Goal: Check status

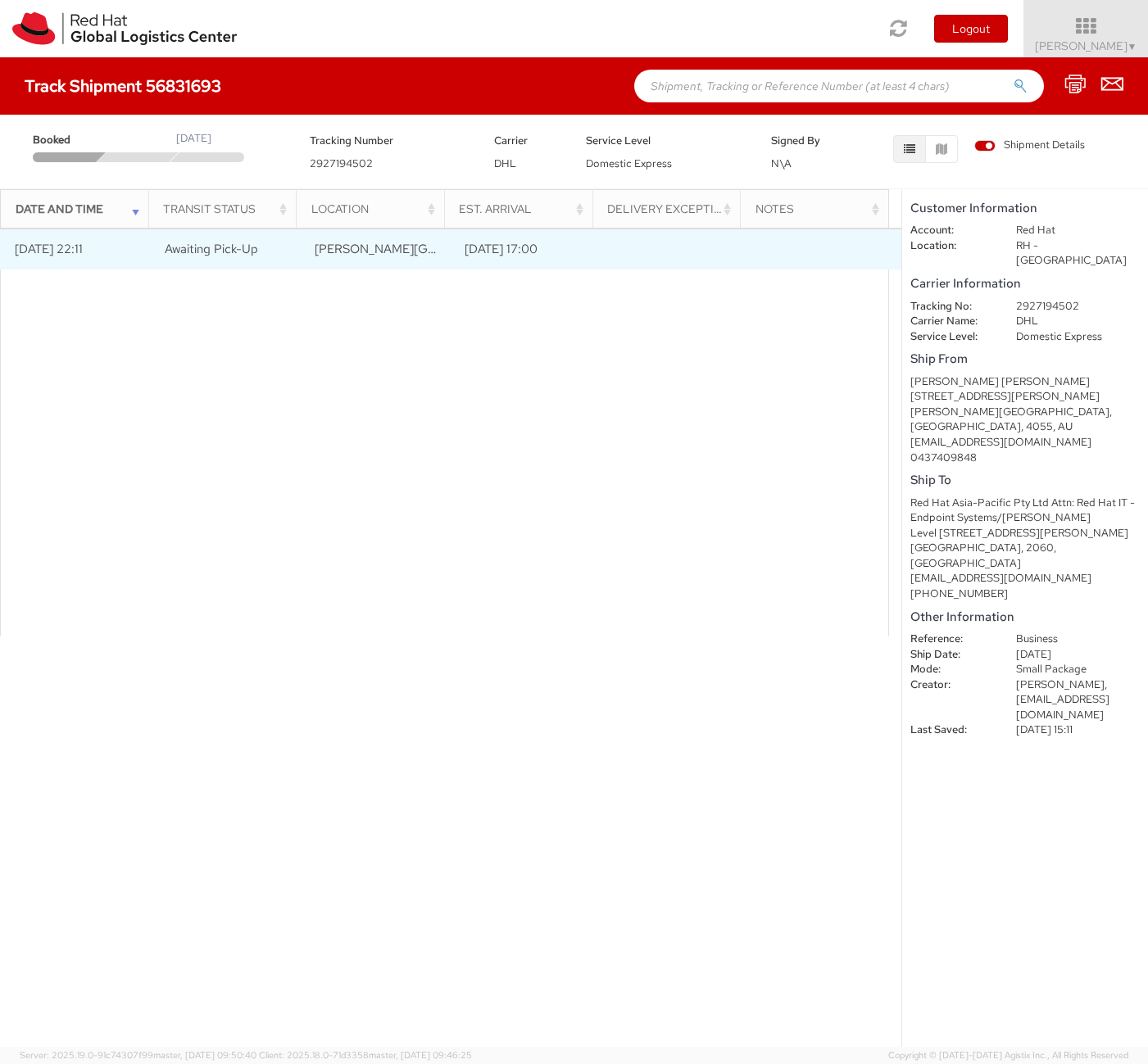
click at [161, 242] on td "Awaiting Pick-Up" at bounding box center [224, 249] width 150 height 41
drag, startPoint x: 210, startPoint y: 251, endPoint x: 144, endPoint y: 251, distance: 66.0
click at [209, 251] on span "Awaiting Pick-Up" at bounding box center [211, 248] width 93 height 16
click at [89, 242] on td "[DATE] 22:11" at bounding box center [75, 249] width 150 height 41
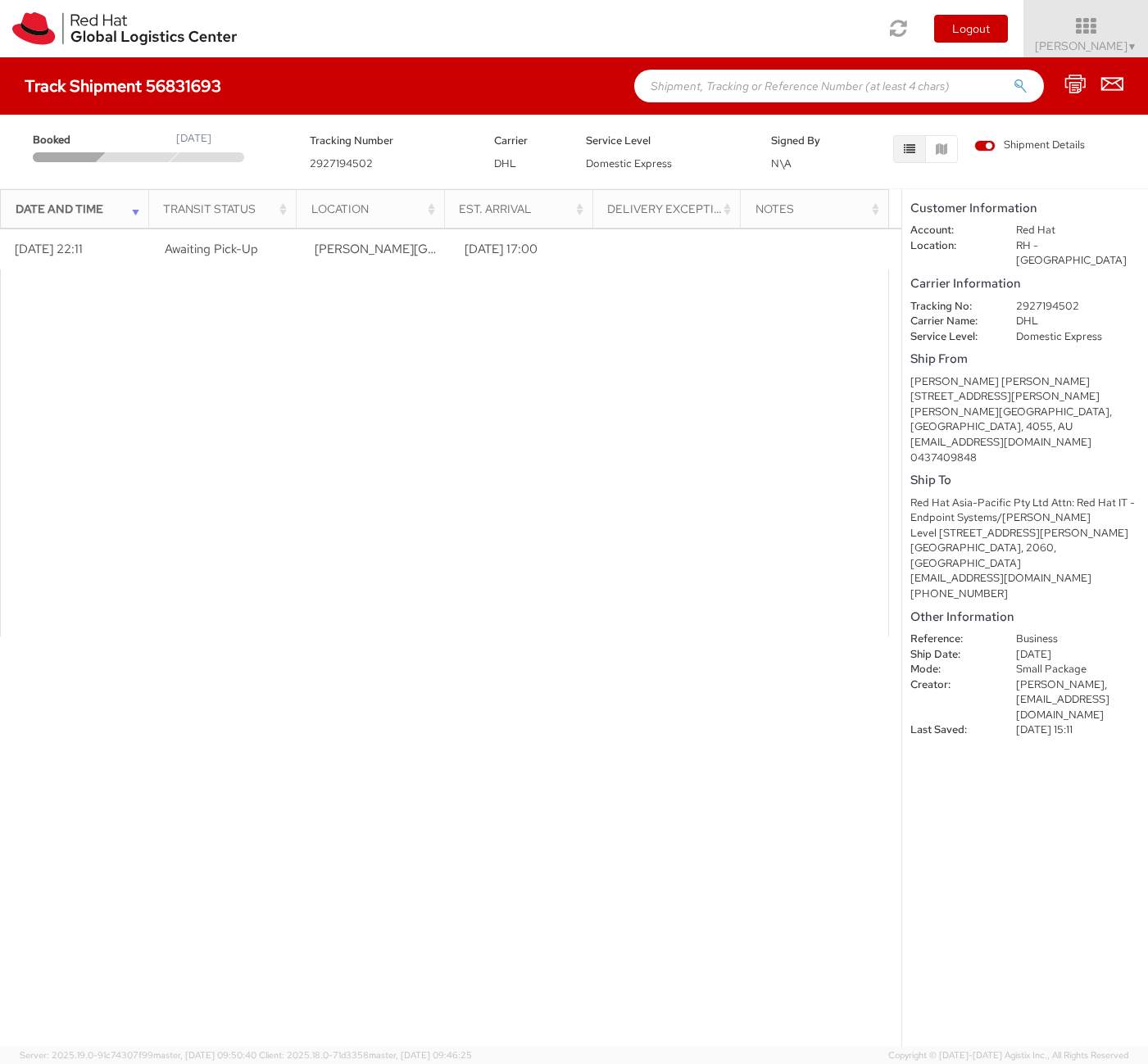
click at [106, 212] on div "Date and Time" at bounding box center [79, 208] width 128 height 16
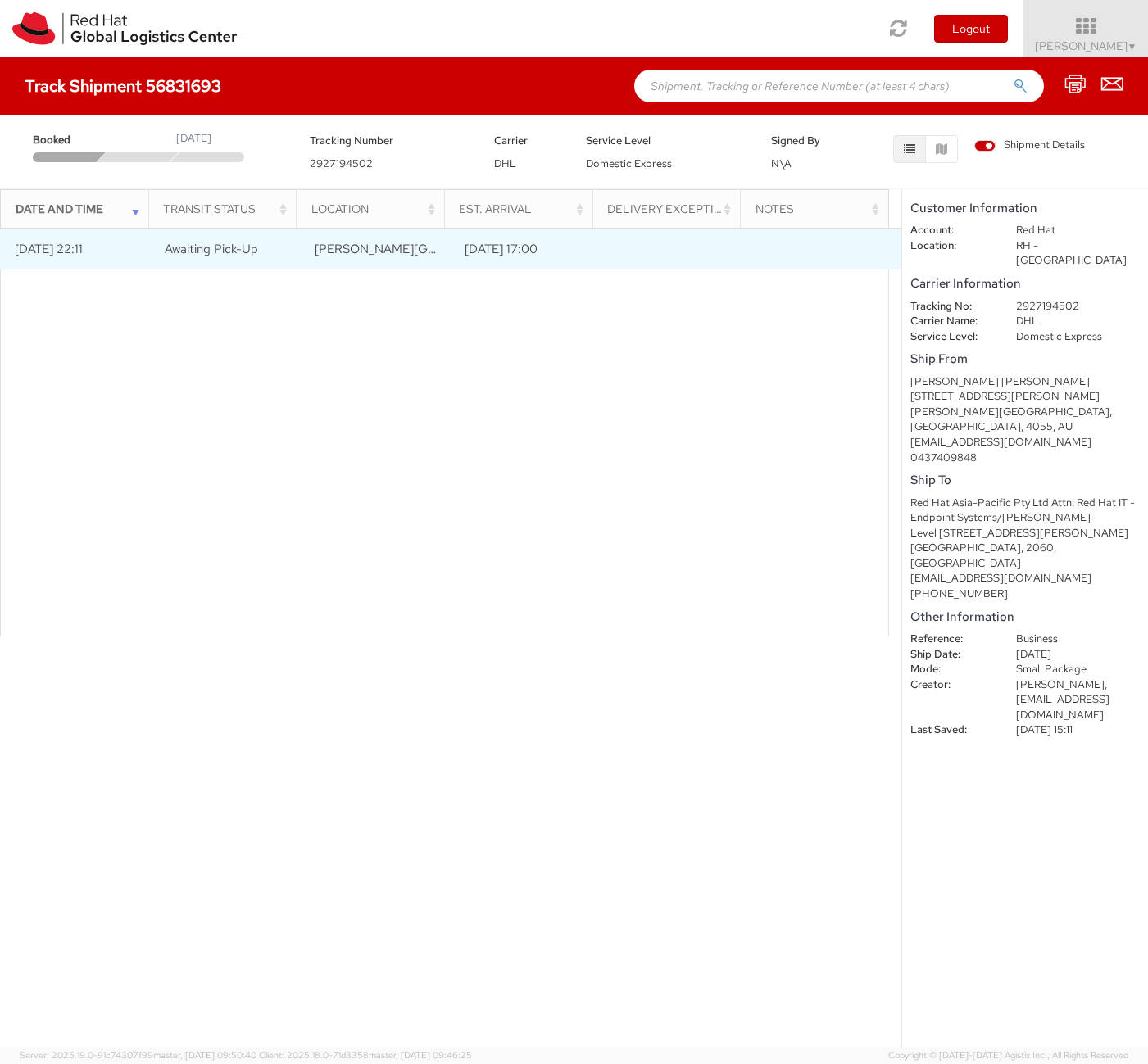
click at [188, 248] on span "Awaiting Pick-Up" at bounding box center [211, 248] width 93 height 16
click at [37, 235] on td "09/16/2025 22:11" at bounding box center [75, 249] width 150 height 41
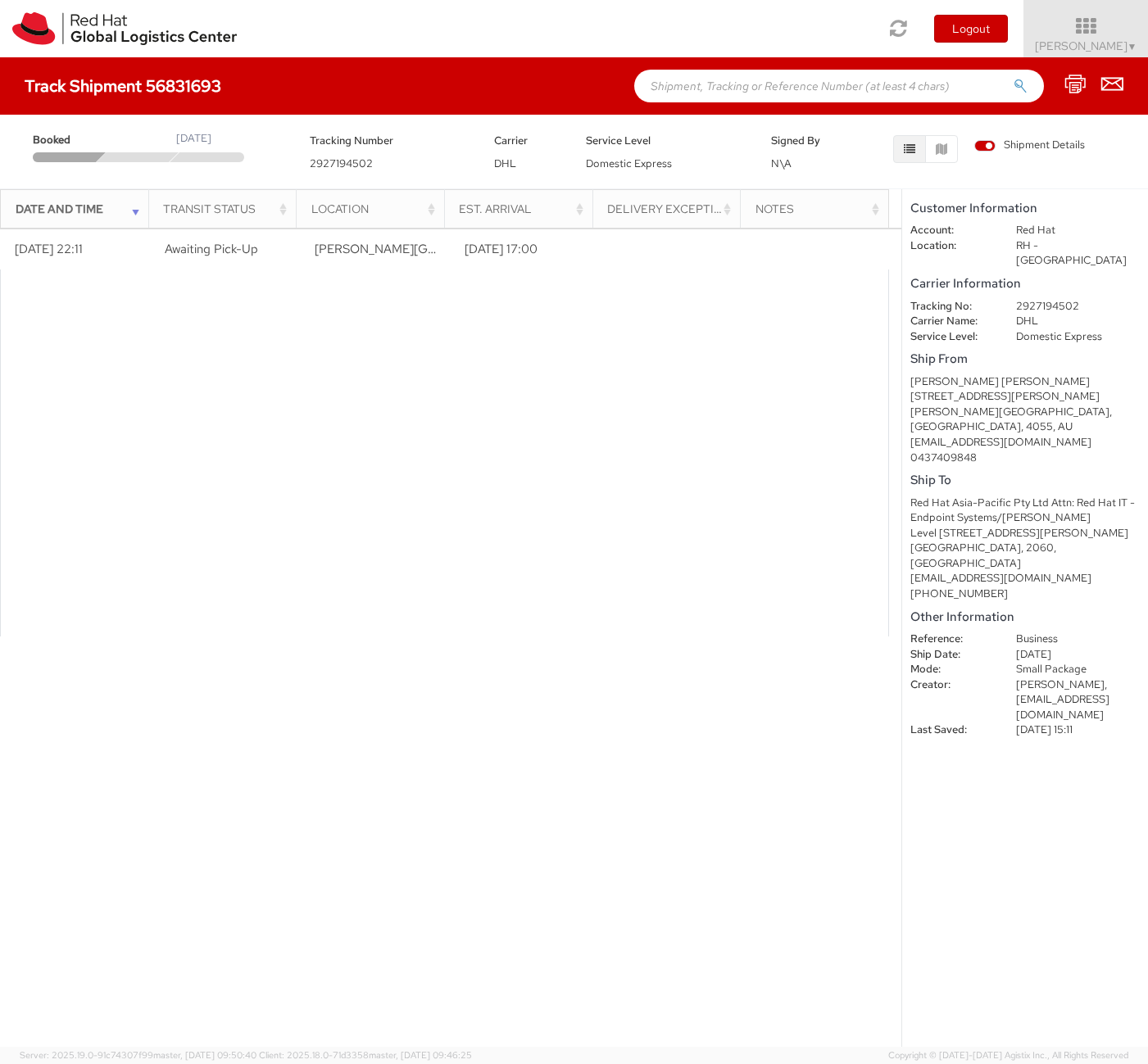
click at [985, 404] on div "Arana Hills, QLD, 4055, AU" at bounding box center [1025, 419] width 230 height 30
click at [1006, 348] on div "Ship From Dane Butler Dane Butler 58 Reginald Avenue Level 21 Arana Hills, QLD,…" at bounding box center [1025, 406] width 230 height 117
click at [1071, 690] on shipment-details "Customer Information Account: Red Hat Location: RH - Brisbane Carrier Informati…" at bounding box center [1025, 618] width 246 height 858
click at [112, 152] on div at bounding box center [138, 157] width 83 height 9
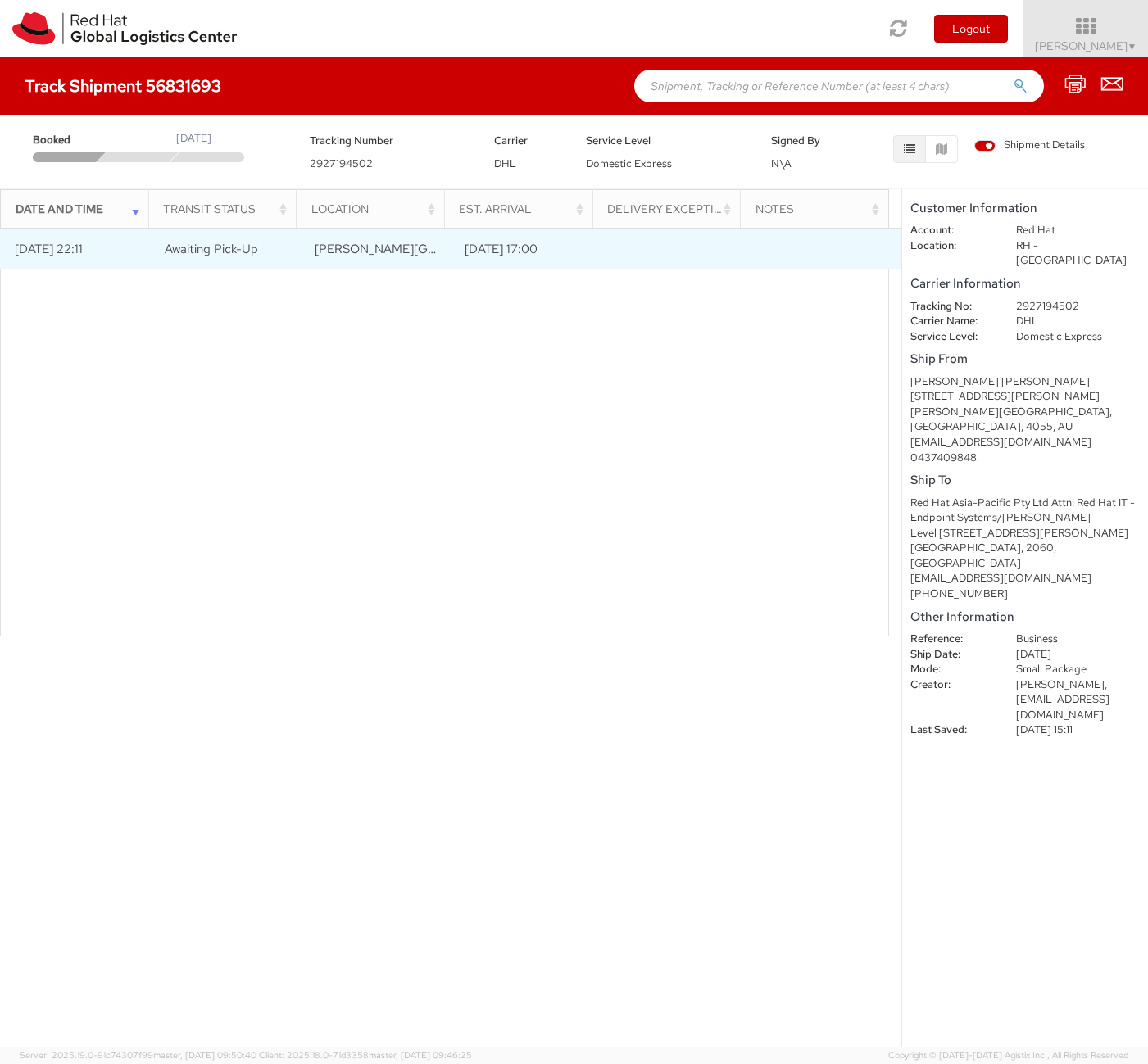
click at [305, 254] on td "Arana Hills, QLD, AU" at bounding box center [375, 249] width 150 height 41
click at [85, 250] on td "09/16/2025 22:11" at bounding box center [75, 249] width 150 height 41
